Goal: Task Accomplishment & Management: Manage account settings

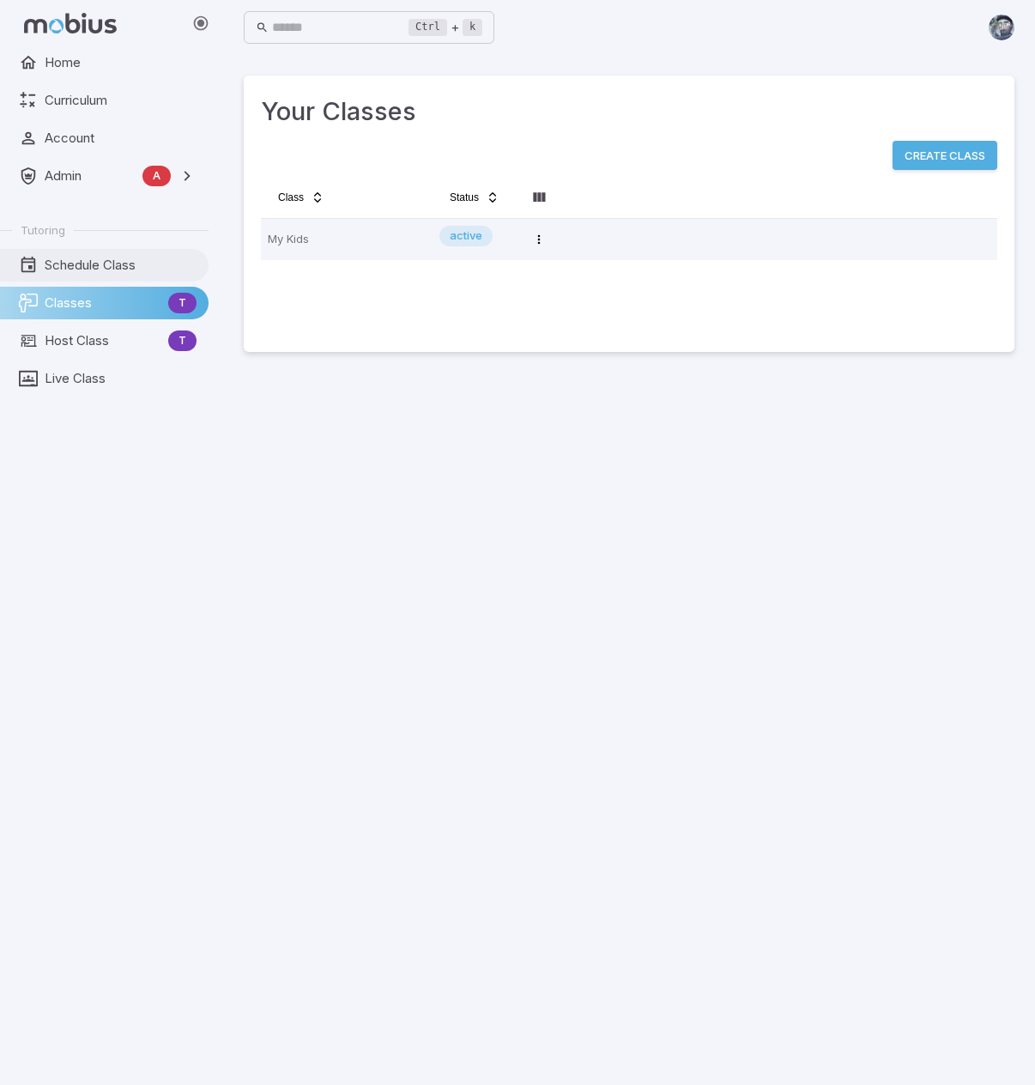
click at [70, 250] on link "Schedule Class" at bounding box center [104, 265] width 209 height 33
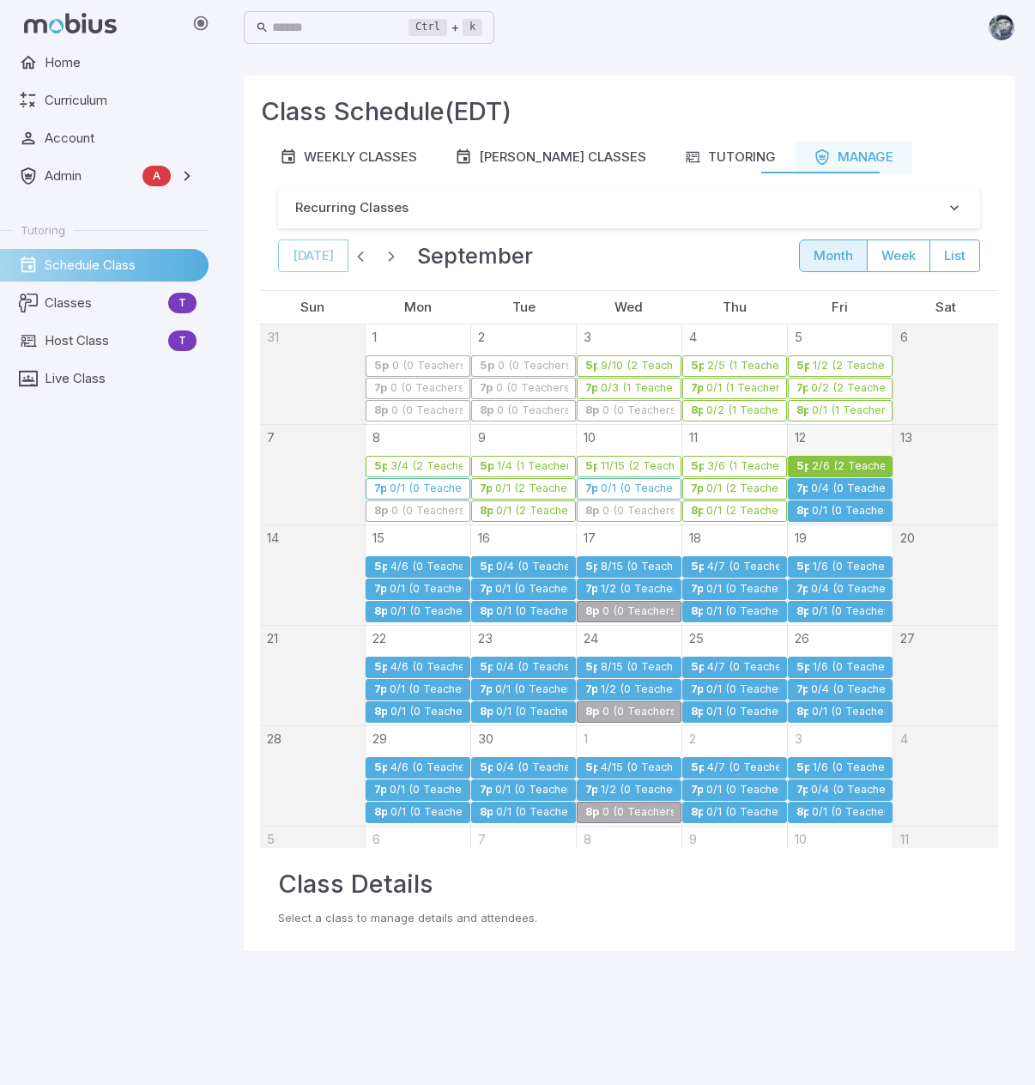
click at [813, 482] on div "0/4 (0 Teachers)" at bounding box center [847, 488] width 74 height 13
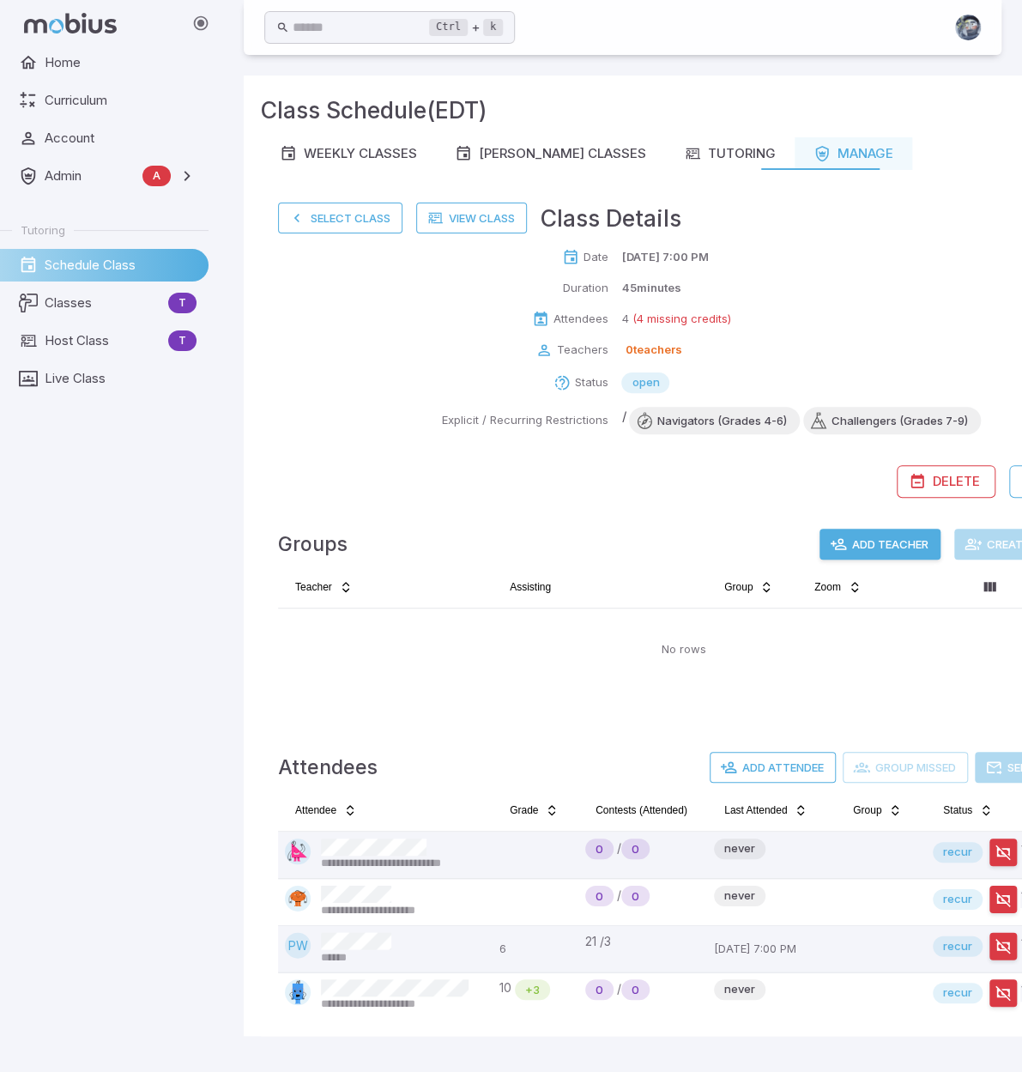
scroll to position [13, 0]
click at [338, 210] on button "Select Class" at bounding box center [340, 218] width 124 height 31
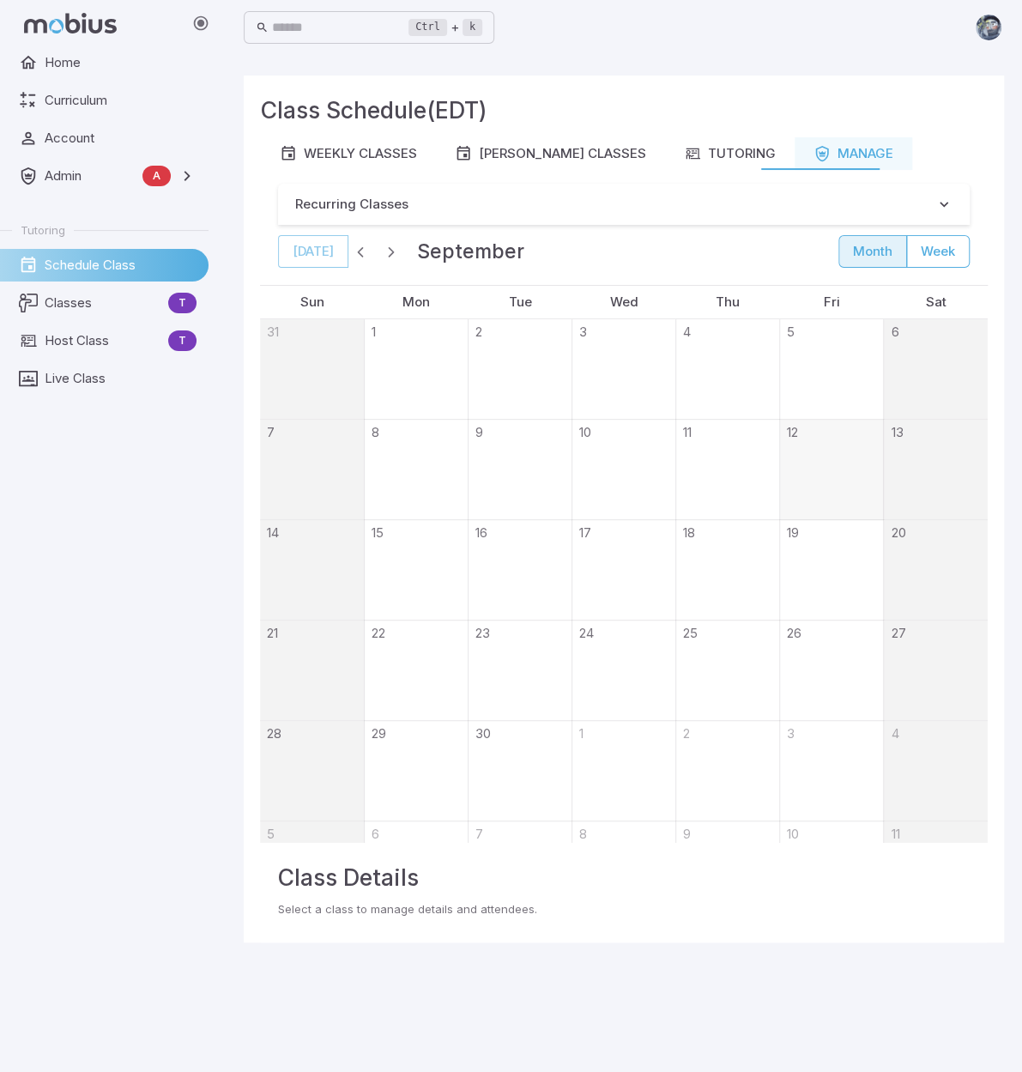
scroll to position [0, 0]
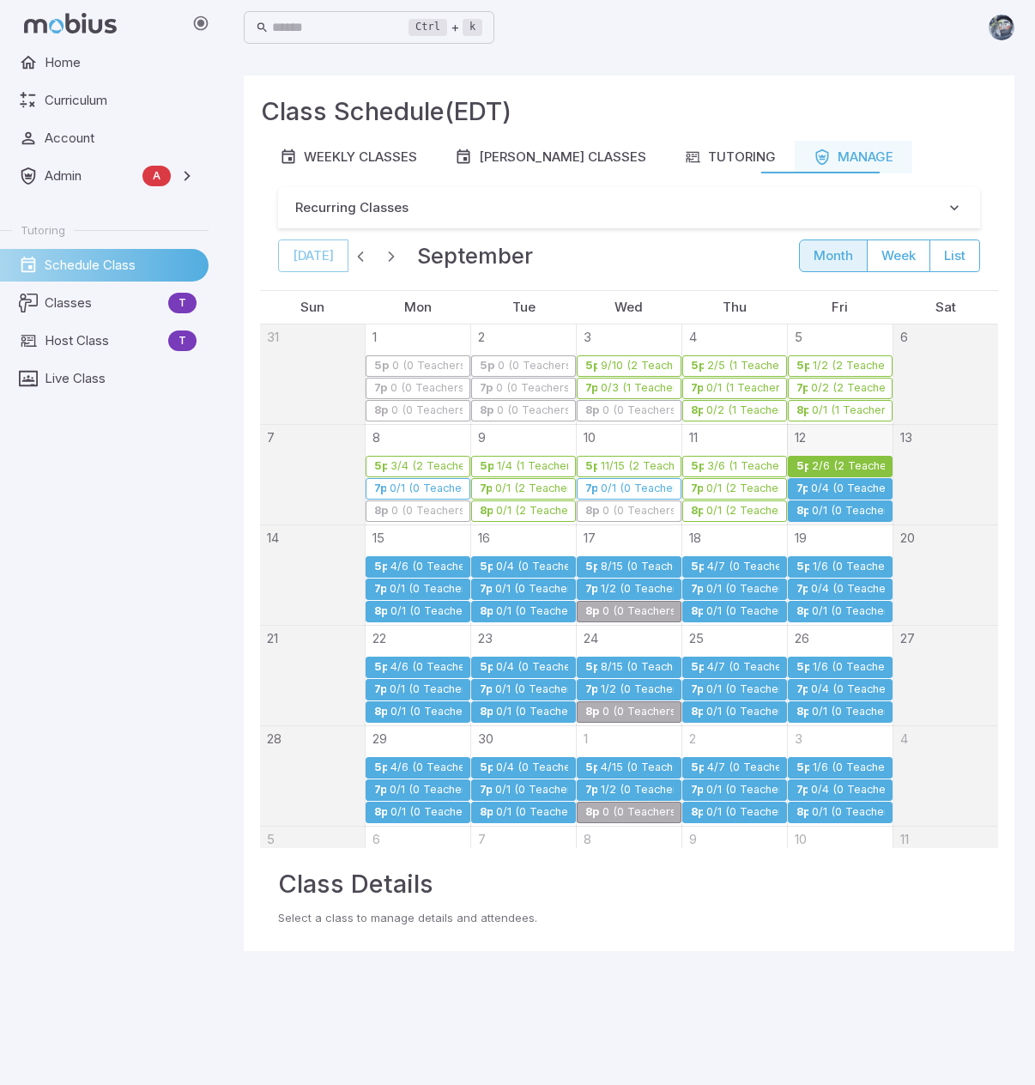
click at [820, 464] on div "2/6 (2 Teachers)" at bounding box center [847, 466] width 73 height 13
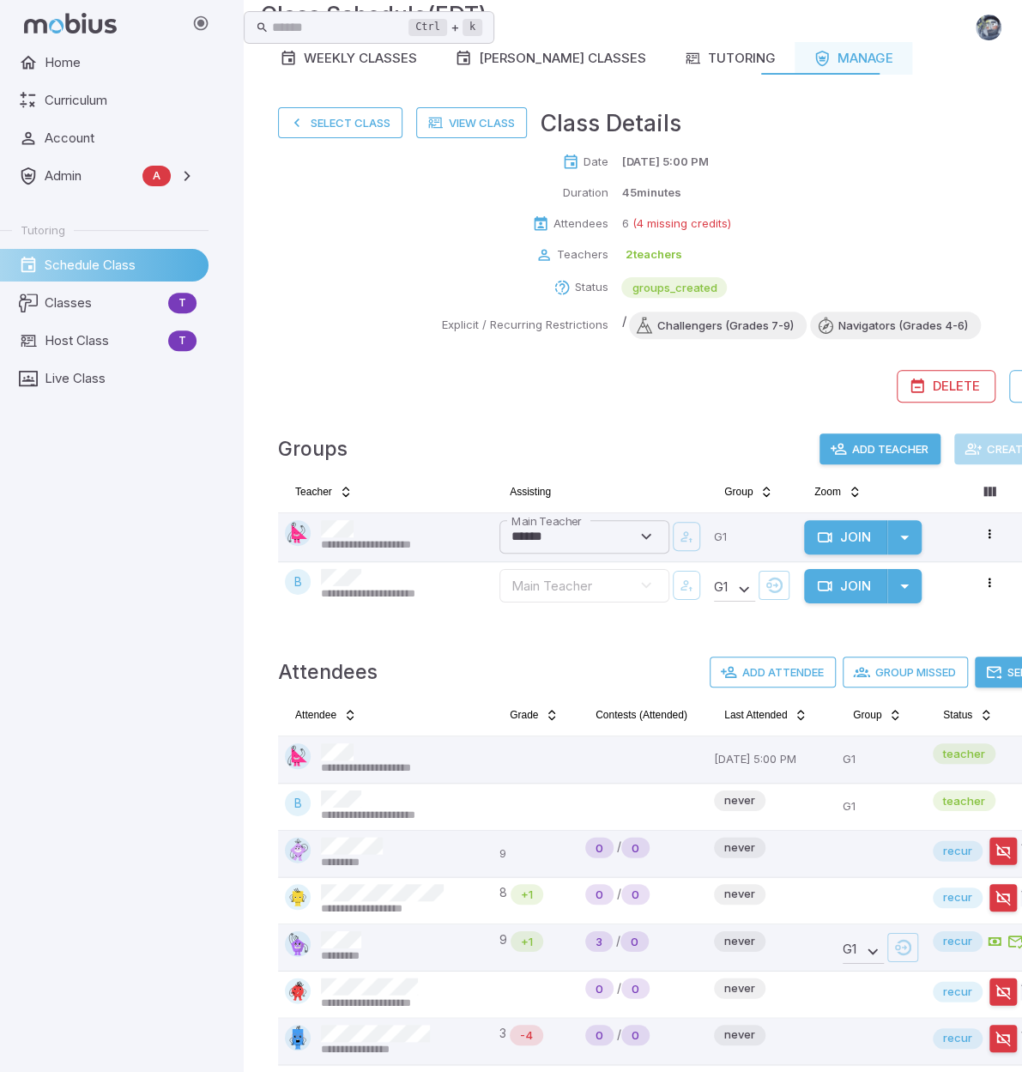
scroll to position [185, 0]
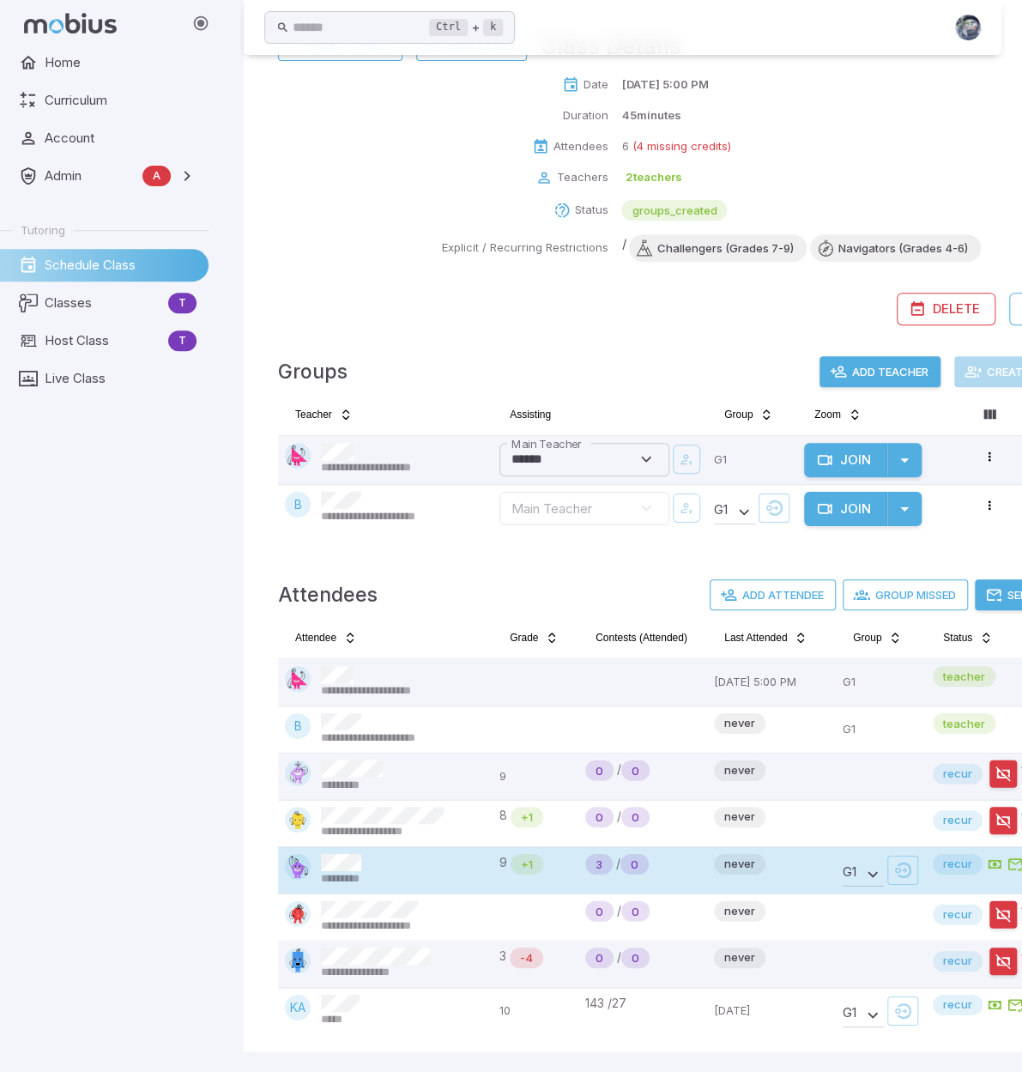
click at [377, 874] on span "*********" at bounding box center [351, 878] width 61 height 15
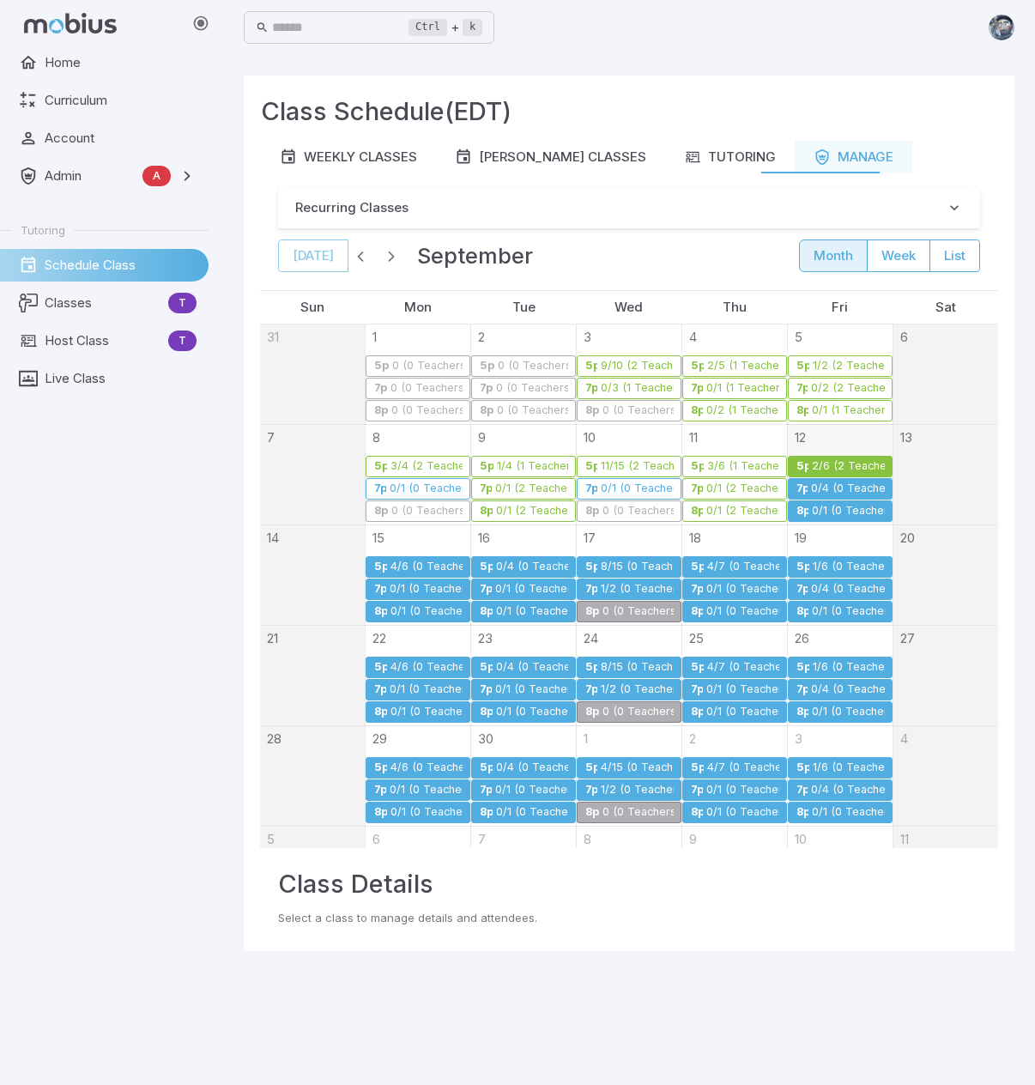
click at [828, 512] on div "0/1 (0 Teachers)" at bounding box center [847, 511] width 73 height 13
click at [837, 464] on div "2/6 (2 Teachers)" at bounding box center [847, 466] width 73 height 13
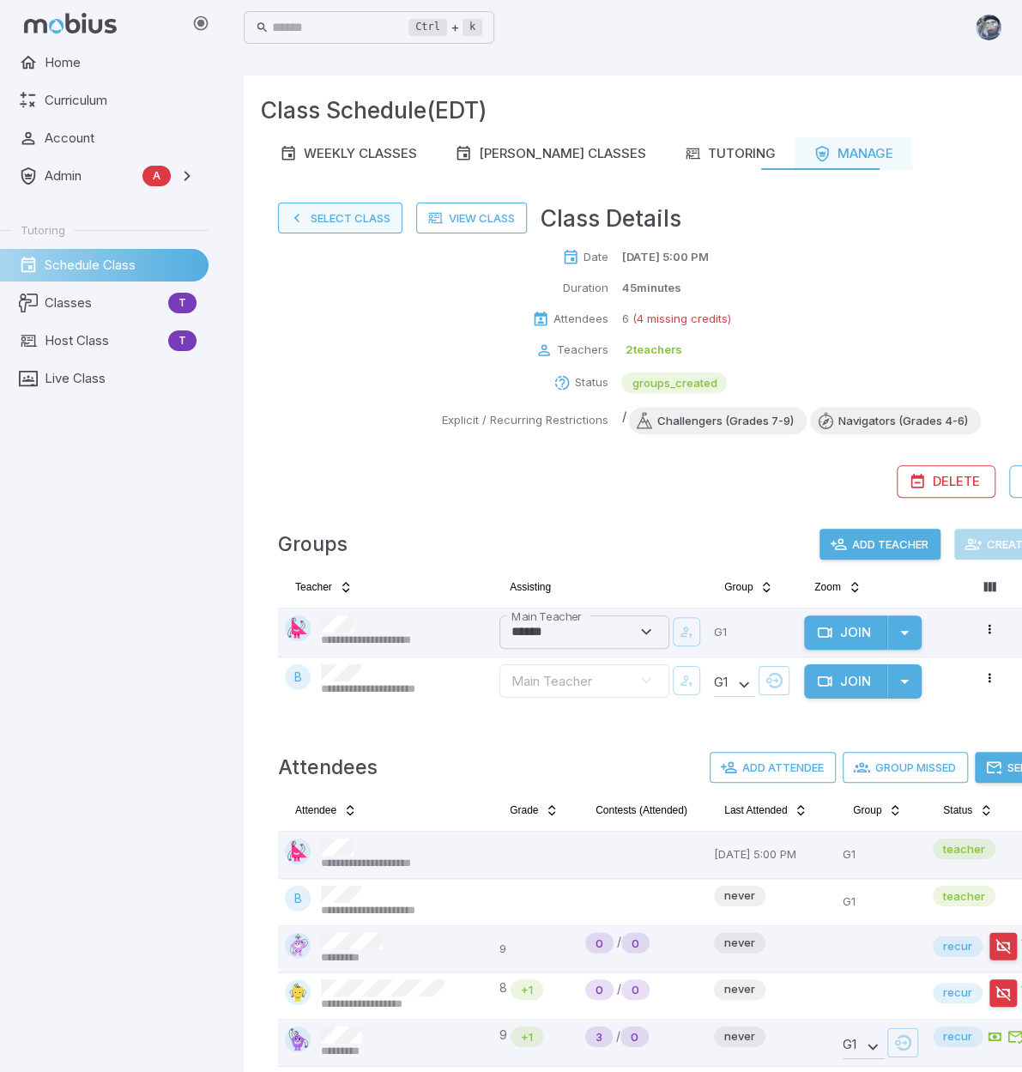
click at [338, 218] on button "Select Class" at bounding box center [340, 218] width 124 height 31
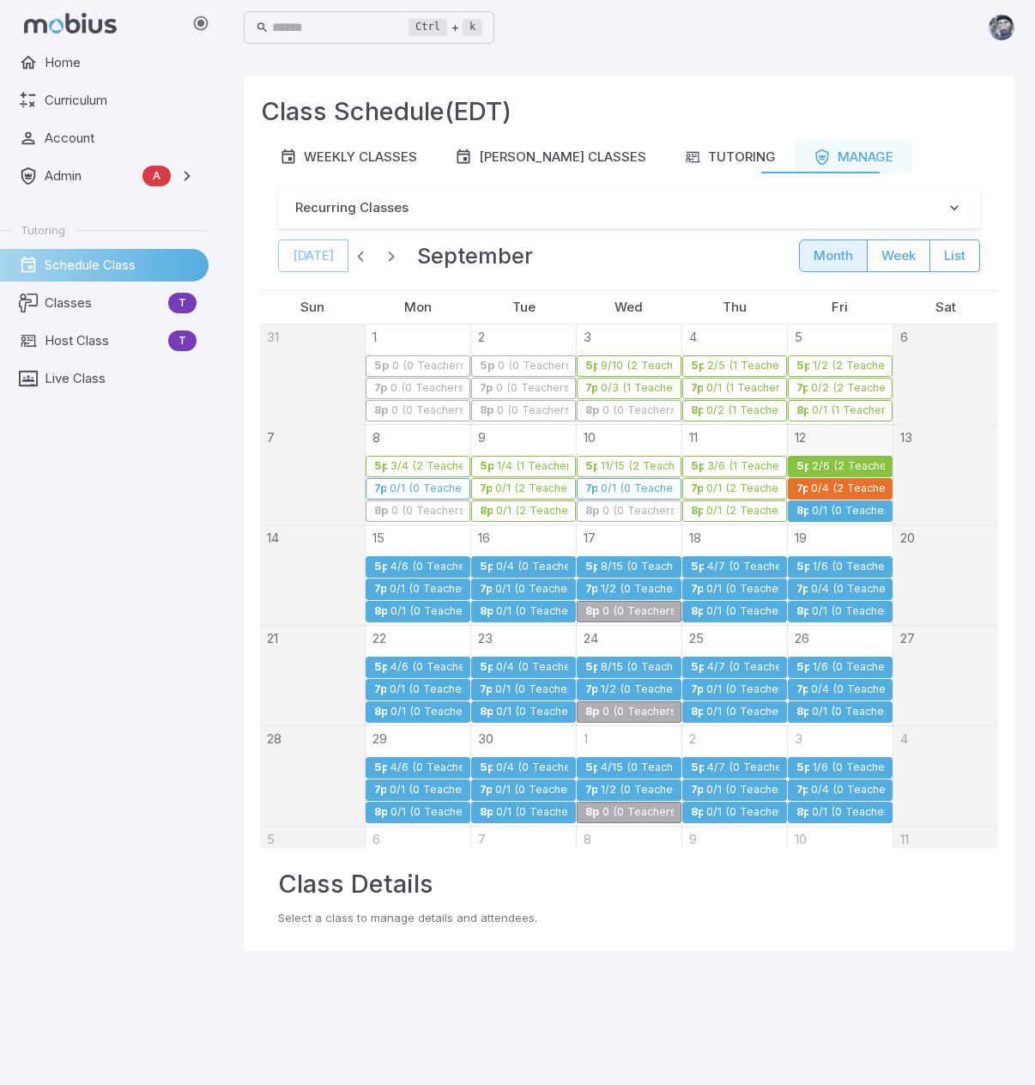
click at [821, 482] on div "0/4 (2 Teachers)" at bounding box center [847, 488] width 74 height 13
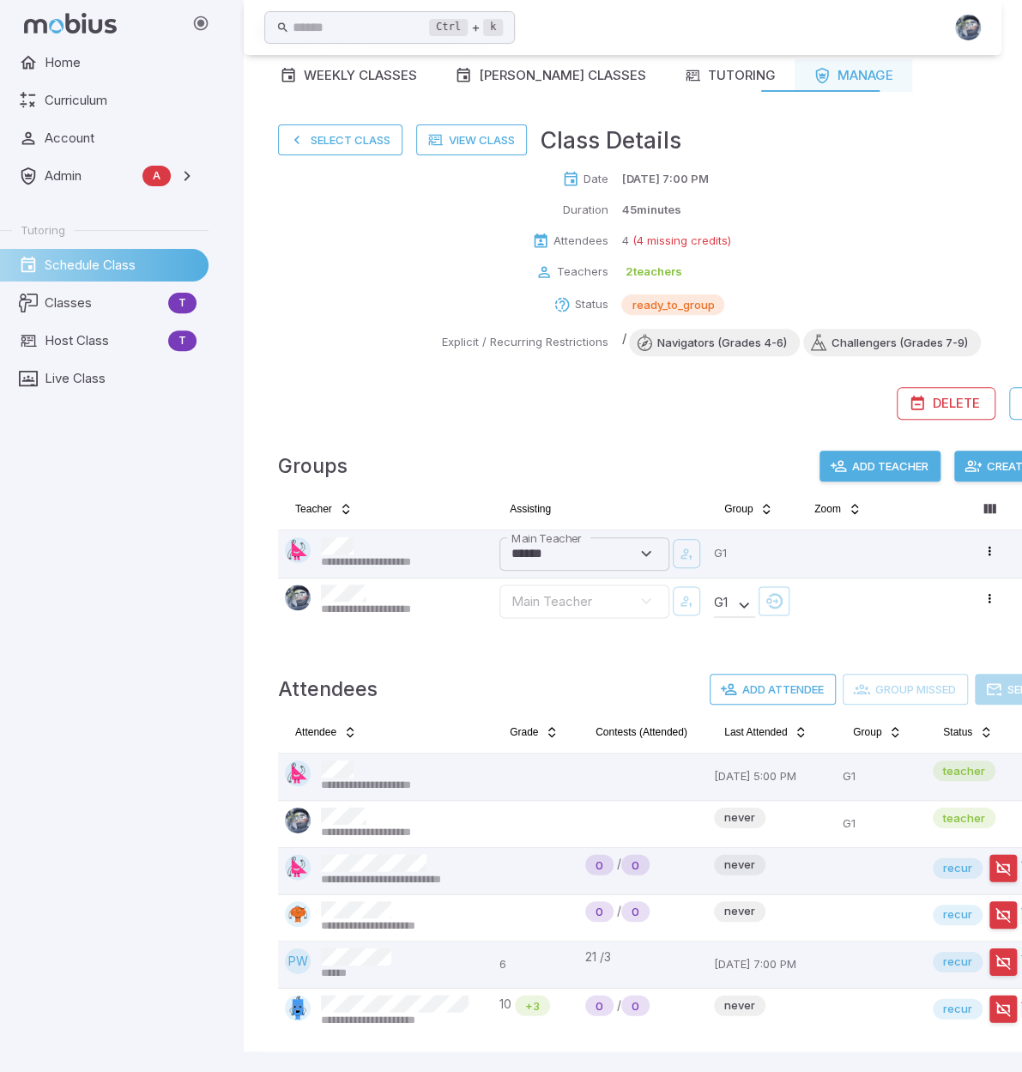
scroll to position [91, 0]
